Goal: Task Accomplishment & Management: Use online tool/utility

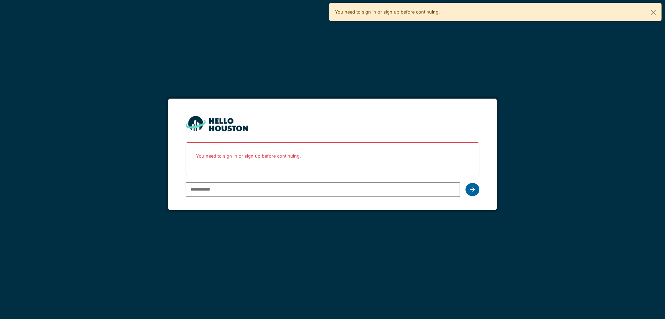
type input "**********"
click at [475, 185] on div at bounding box center [473, 189] width 14 height 13
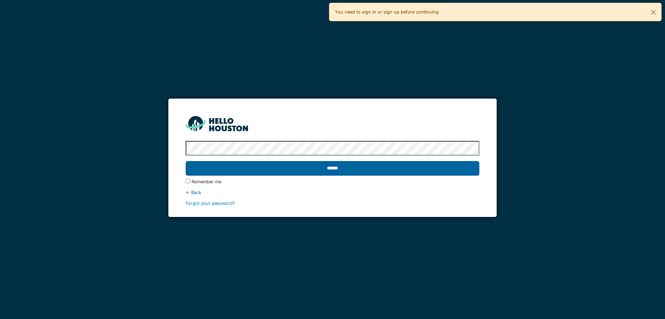
click at [422, 168] on input "******" at bounding box center [333, 168] width 294 height 15
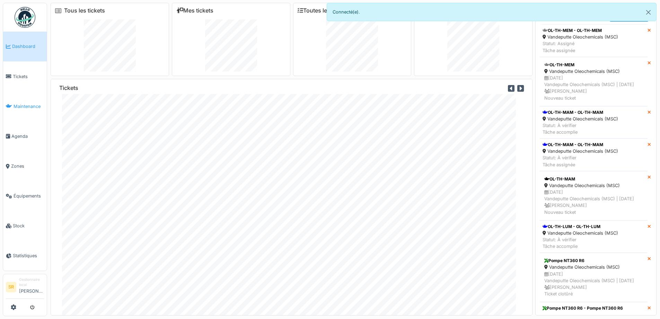
click at [28, 103] on span "Maintenance" at bounding box center [29, 106] width 30 height 7
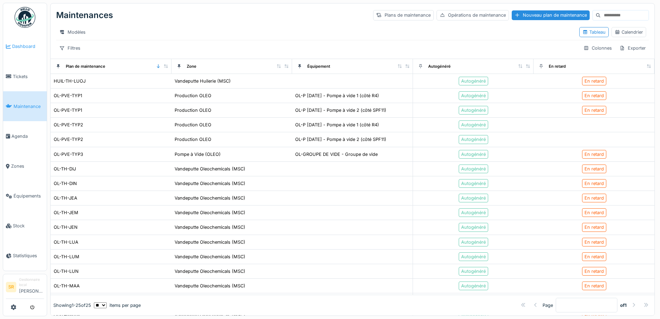
click at [15, 43] on span "Dashboard" at bounding box center [28, 46] width 32 height 7
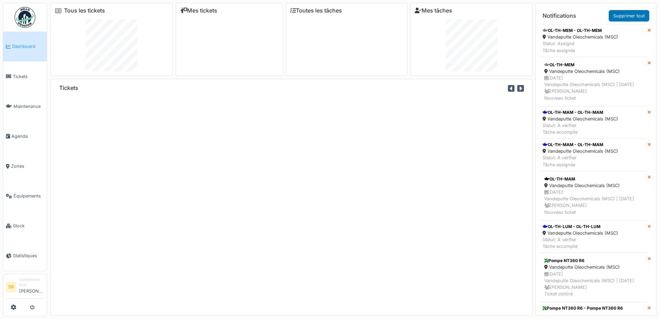
click at [17, 133] on span "Agenda" at bounding box center [27, 136] width 33 height 7
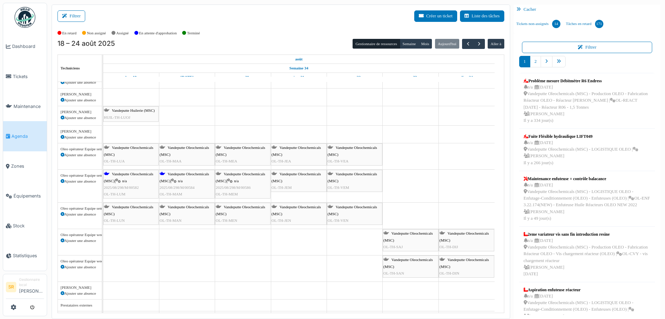
scroll to position [172, 0]
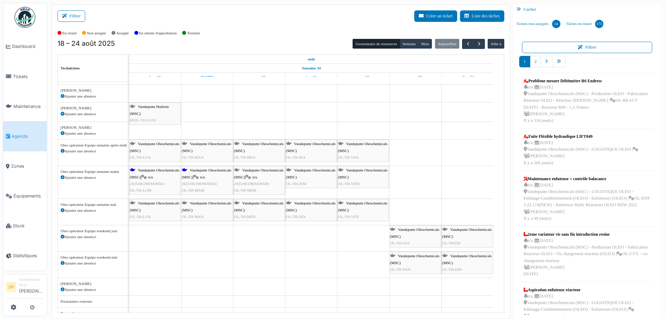
drag, startPoint x: 102, startPoint y: 91, endPoint x: 128, endPoint y: 99, distance: 27.3
click at [128, 99] on td at bounding box center [128, 197] width 1 height 231
click at [163, 181] on span "2025/08/298/M/00582" at bounding box center [147, 183] width 35 height 4
click at [163, 181] on body "Dashboard Tickets Maintenance [GEOGRAPHIC_DATA] Zones Équipements Stock Statist…" at bounding box center [332, 159] width 665 height 319
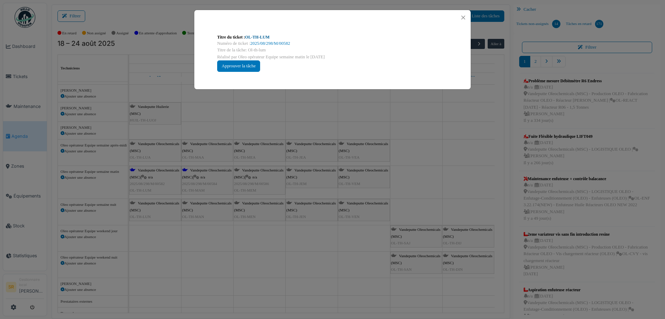
click at [250, 36] on link "OL-TH-LUM" at bounding box center [257, 37] width 25 height 5
click at [465, 18] on button "Close" at bounding box center [463, 17] width 9 height 9
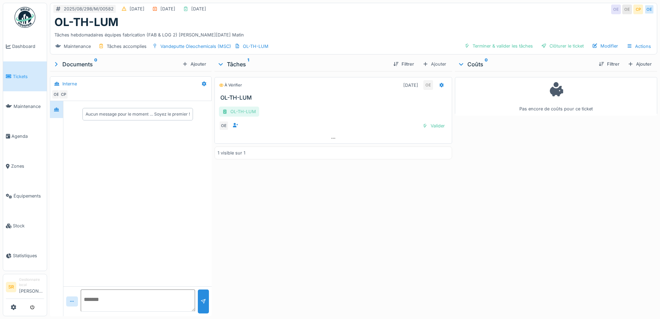
click at [244, 116] on div "OL-TH-LUM" at bounding box center [239, 111] width 40 height 10
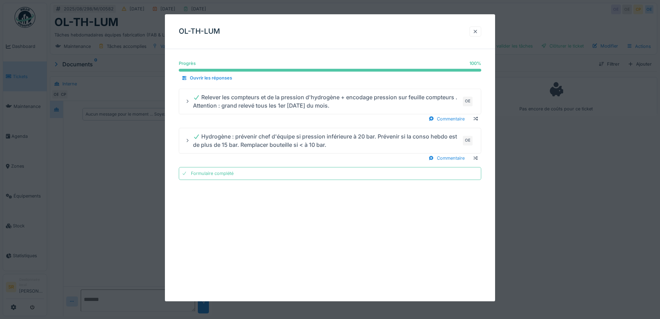
click at [478, 32] on div at bounding box center [476, 31] width 6 height 7
